Goal: Navigation & Orientation: Find specific page/section

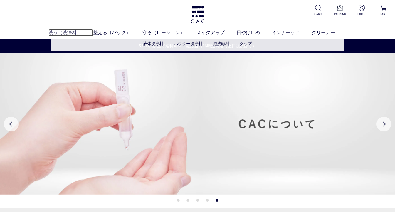
click at [71, 32] on link "洗う（洗浄料）" at bounding box center [70, 32] width 45 height 7
